Goal: Task Accomplishment & Management: Complete application form

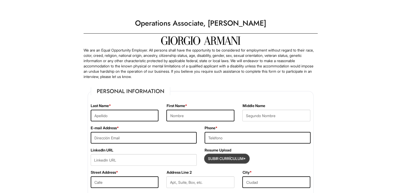
drag, startPoint x: 217, startPoint y: 158, endPoint x: 210, endPoint y: 158, distance: 7.2
click at [210, 158] on input "Subir Currículum*" at bounding box center [227, 158] width 44 height 8
type input "C:\fakepath\[PERSON_NAME].pdf"
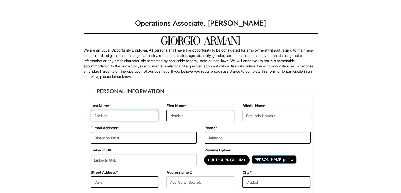
click at [130, 115] on input "text" at bounding box center [125, 115] width 68 height 12
type input "[PERSON_NAME]"
type input "[PERSON_NAME][EMAIL_ADDRESS][DOMAIN_NAME]"
type input "5513259790"
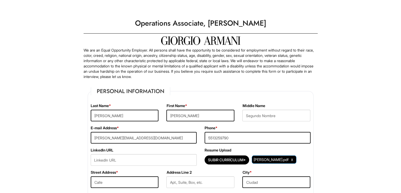
type input "[GEOGRAPHIC_DATA]"
select select "NJ"
type input "07087"
select select "[GEOGRAPHIC_DATA]"
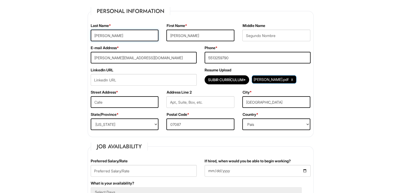
scroll to position [82, 0]
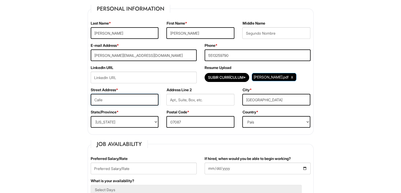
click at [142, 98] on input "text" at bounding box center [125, 100] width 68 height 12
click at [117, 99] on input "3622 [PERSON_NAME] zf Kennedt" at bounding box center [125, 100] width 68 height 12
click at [134, 97] on input "[STREET_ADDRESS][PERSON_NAME]" at bounding box center [125, 100] width 68 height 12
type input "[STREET_ADDRESS][PERSON_NAME]"
click at [264, 32] on input "text" at bounding box center [276, 33] width 68 height 12
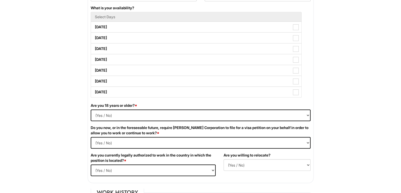
scroll to position [268, 0]
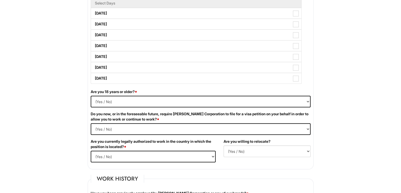
type input "[PERSON_NAME]"
click at [177, 102] on select "(Yes / No) Si No" at bounding box center [201, 101] width 220 height 12
click at [91, 95] on select "(Yes / No) Si No" at bounding box center [201, 101] width 220 height 12
click at [138, 96] on select "(Yes / No) Si No" at bounding box center [201, 101] width 220 height 12
select select "Yes"
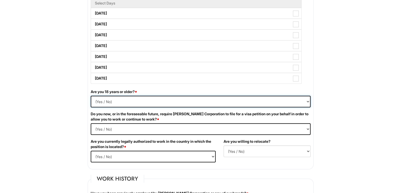
click at [91, 95] on select "(Yes / No) Si No" at bounding box center [201, 101] width 220 height 12
click at [125, 127] on Required "(Yes / No) Si No" at bounding box center [201, 129] width 220 height 12
select Required "No"
click at [91, 123] on Required "(Yes / No) Si No" at bounding box center [201, 129] width 220 height 12
click at [112, 157] on select "(Yes / No) Si No" at bounding box center [153, 156] width 125 height 12
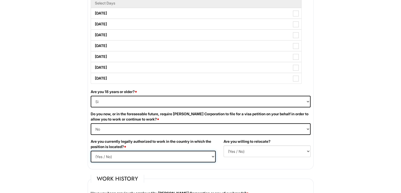
select select "Yes"
click at [91, 150] on select "(Yes / No) Si No" at bounding box center [153, 156] width 125 height 12
click at [245, 144] on div "Are you willing to relocate? (Yes / No) No Si" at bounding box center [267, 149] width 95 height 22
click at [246, 150] on select "(Yes / No) No Si" at bounding box center [267, 151] width 87 height 12
select select "Y"
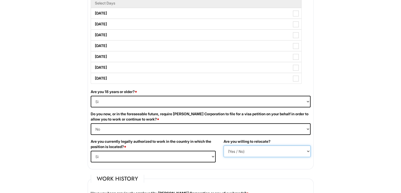
click at [224, 145] on select "(Yes / No) No Si" at bounding box center [267, 151] width 87 height 12
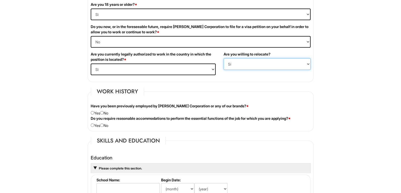
scroll to position [358, 0]
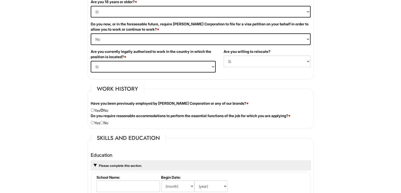
click at [104, 108] on input "radio" at bounding box center [101, 109] width 3 height 3
radio input "true"
click at [104, 122] on input "radio" at bounding box center [101, 122] width 3 height 3
radio input "true"
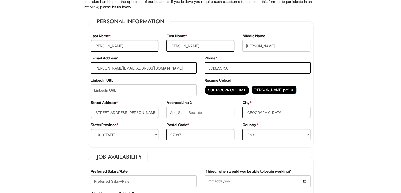
scroll to position [70, 0]
click at [164, 89] on input "url" at bounding box center [144, 90] width 106 height 12
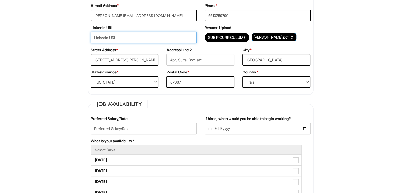
scroll to position [122, 0]
paste input "[URL][DOMAIN_NAME][PERSON_NAME]"
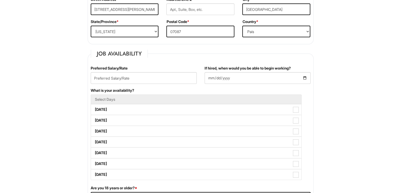
scroll to position [174, 0]
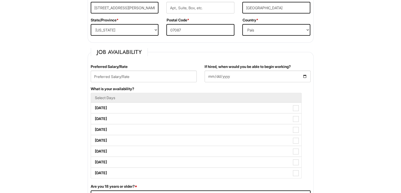
type input "[URL][DOMAIN_NAME][PERSON_NAME]"
click at [137, 78] on input "text" at bounding box center [144, 76] width 106 height 12
click at [141, 76] on input "text" at bounding box center [144, 76] width 106 height 12
type input "22"
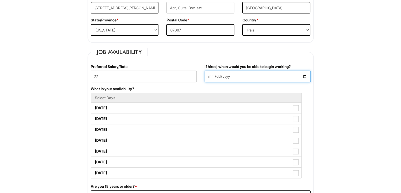
click at [232, 74] on input "If hired, when would you be able to begin working?" at bounding box center [258, 76] width 106 height 12
click at [305, 78] on input "If hired, when would you be able to begin working?" at bounding box center [258, 76] width 106 height 12
type input "[DATE]"
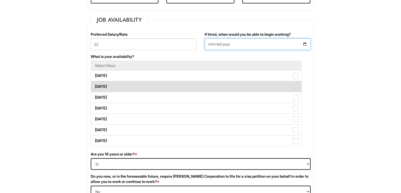
scroll to position [206, 0]
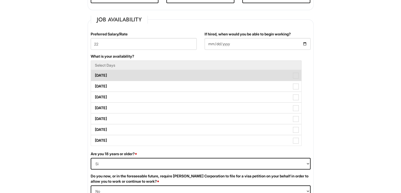
click at [297, 77] on span at bounding box center [296, 76] width 6 height 6
click at [94, 74] on Available_Monday "[DATE]" at bounding box center [92, 72] width 3 height 3
checkbox Available_Monday "true"
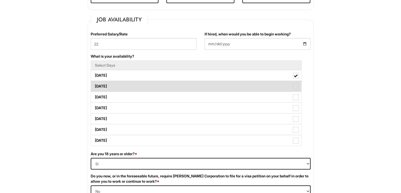
click at [296, 86] on span at bounding box center [296, 86] width 6 height 6
click at [94, 85] on Available_Tuesday "[DATE]" at bounding box center [92, 83] width 3 height 3
checkbox Available_Tuesday "true"
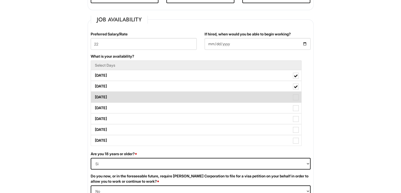
click at [296, 92] on label "[DATE]" at bounding box center [196, 97] width 210 height 11
click at [94, 93] on Available_Wednesday "[DATE]" at bounding box center [92, 94] width 3 height 3
checkbox Available_Wednesday "true"
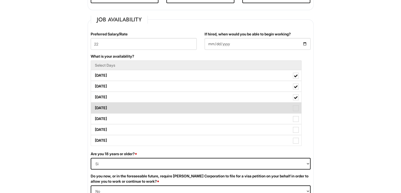
click at [297, 107] on span at bounding box center [296, 108] width 6 height 6
click at [94, 107] on Available_Thursday "[DATE]" at bounding box center [92, 104] width 3 height 3
checkbox Available_Thursday "true"
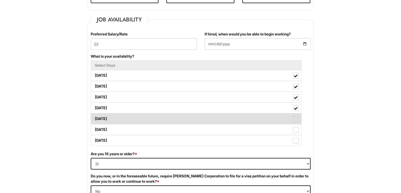
click at [297, 117] on span at bounding box center [296, 119] width 6 height 6
click at [94, 117] on Available_Friday "[DATE]" at bounding box center [92, 115] width 3 height 3
checkbox Available_Friday "true"
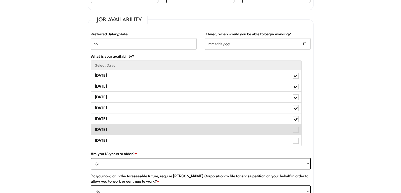
click at [295, 130] on span at bounding box center [296, 130] width 6 height 6
click at [94, 128] on Available_Saturday "[DATE]" at bounding box center [92, 126] width 3 height 3
checkbox Available_Saturday "true"
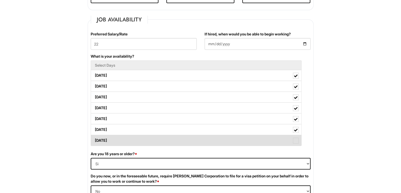
click at [296, 138] on span at bounding box center [296, 140] width 6 height 6
click at [94, 138] on Available_Sunday "[DATE]" at bounding box center [92, 137] width 3 height 3
checkbox Available_Sunday "true"
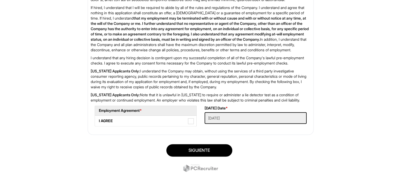
scroll to position [847, 0]
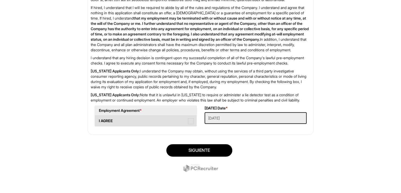
click at [191, 124] on span at bounding box center [191, 121] width 6 height 6
click at [98, 120] on AGREE "I AGREE" at bounding box center [96, 117] width 3 height 3
checkbox AGREE "true"
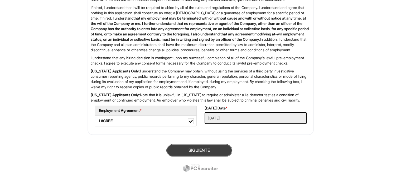
click at [193, 156] on button "Siguiente" at bounding box center [199, 150] width 66 height 12
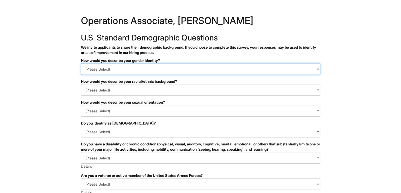
click at [165, 69] on select "(Please Select) Man Woman Non-binary I prefer to self-describe I don't wish to …" at bounding box center [200, 69] width 239 height 12
select select "Woman"
click at [81, 63] on select "(Please Select) Man Woman Non-binary I prefer to self-describe I don't wish to …" at bounding box center [200, 69] width 239 height 12
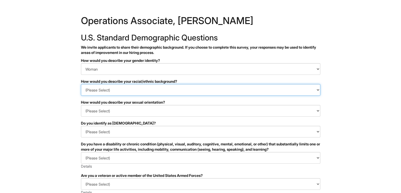
click at [128, 93] on select "(Please Select) Black or of African descent East Asian Hispanic, Latinx or of S…" at bounding box center [200, 90] width 239 height 12
select select "Hispanic, Latinx or of Spanish Origin"
click at [81, 84] on select "(Please Select) Black or of African descent East Asian Hispanic, Latinx or of S…" at bounding box center [200, 90] width 239 height 12
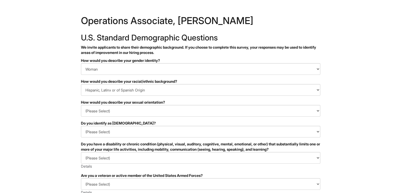
click at [114, 120] on div "Do you identify as transgender?" at bounding box center [200, 122] width 239 height 5
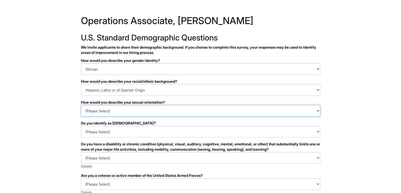
click at [119, 112] on select "(Please Select) Asexual Bisexual and/or pansexual Gay Heterosexual Lesbian Quee…" at bounding box center [200, 111] width 239 height 12
select select "Heterosexual"
click at [81, 105] on select "(Please Select) Asexual Bisexual and/or pansexual Gay Heterosexual Lesbian Quee…" at bounding box center [200, 111] width 239 height 12
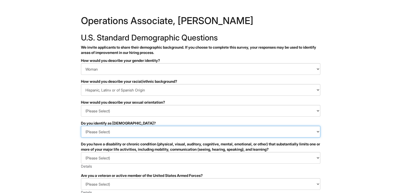
click at [108, 133] on select "(Please Select) Si No I prefer to self-describe I don't wish to answer" at bounding box center [200, 132] width 239 height 12
select select "No"
click at [81, 126] on select "(Please Select) Si No I prefer to self-describe I don't wish to answer" at bounding box center [200, 132] width 239 height 12
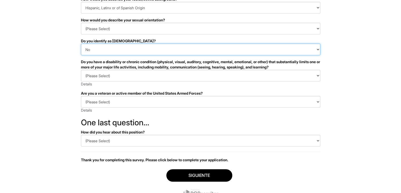
scroll to position [82, 0]
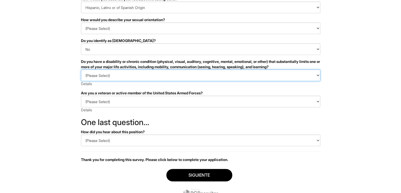
click at [130, 80] on select "(Please Select) SI, TENGO UNA DISCAPACIDAD (o antes tenía una discapacidad) NO,…" at bounding box center [200, 75] width 239 height 12
select select "NO, I DON'T HAVE A DISABILITY"
click at [81, 69] on select "(Please Select) SI, TENGO UNA DISCAPACIDAD (o antes tenía una discapacidad) NO,…" at bounding box center [200, 75] width 239 height 12
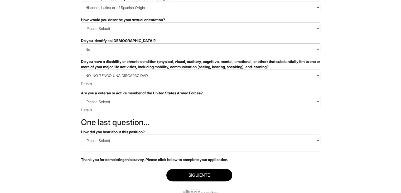
click at [105, 95] on div "Are you a veteran or active member of the United States Armed Forces?" at bounding box center [200, 92] width 239 height 5
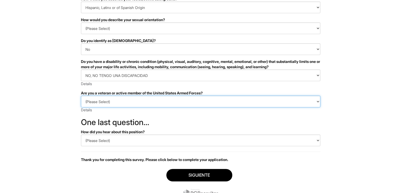
click at [106, 100] on select "(Please Select) IDENTIFICO UNA O MÁS DE LAS CLASIFICACIONES DE LOS VETERANOS PR…" at bounding box center [200, 101] width 239 height 12
select select "I AM NOT A PROTECTED VETERAN"
click at [81, 95] on select "(Please Select) IDENTIFICO UNA O MÁS DE LAS CLASIFICACIONES DE LOS VETERANOS PR…" at bounding box center [200, 101] width 239 height 12
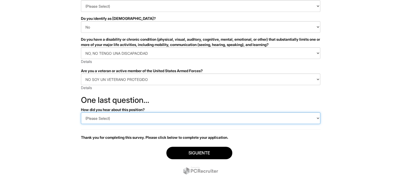
click at [132, 118] on select "(Please Select) CareerBuilder Indeed LinkedIn Monster Referencia Otro" at bounding box center [200, 118] width 239 height 12
select select "LinkedIn"
click at [81, 112] on select "(Please Select) CareerBuilder Indeed LinkedIn Monster Referencia Otro" at bounding box center [200, 118] width 239 height 12
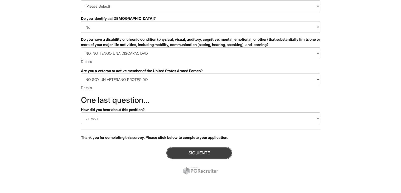
click at [204, 153] on button "Siguiente" at bounding box center [199, 152] width 66 height 12
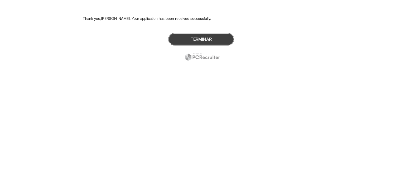
click at [208, 41] on button "Terminar" at bounding box center [201, 39] width 66 height 12
